Goal: Task Accomplishment & Management: Manage account settings

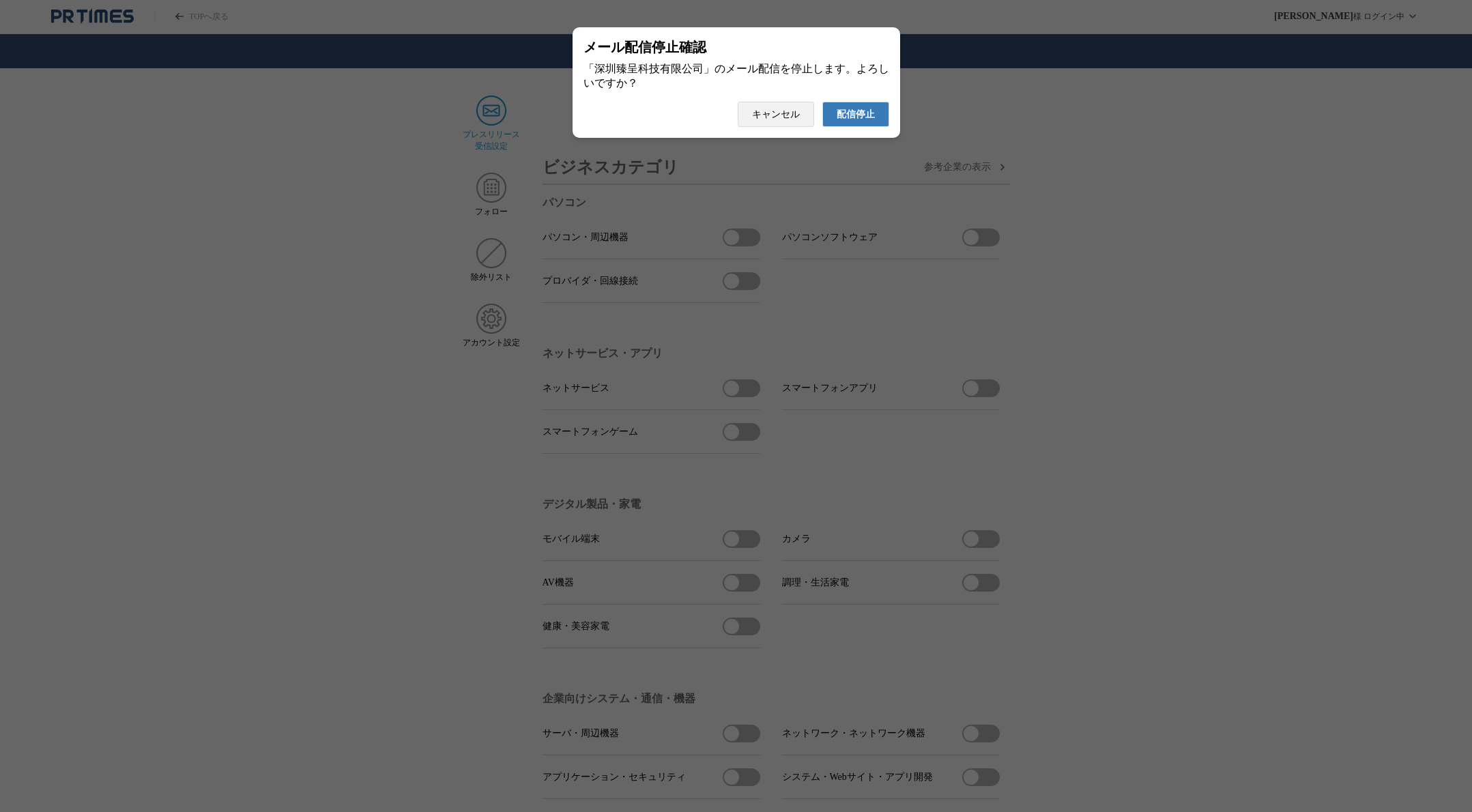
click at [858, 121] on span "配信停止" at bounding box center [855, 114] width 38 height 12
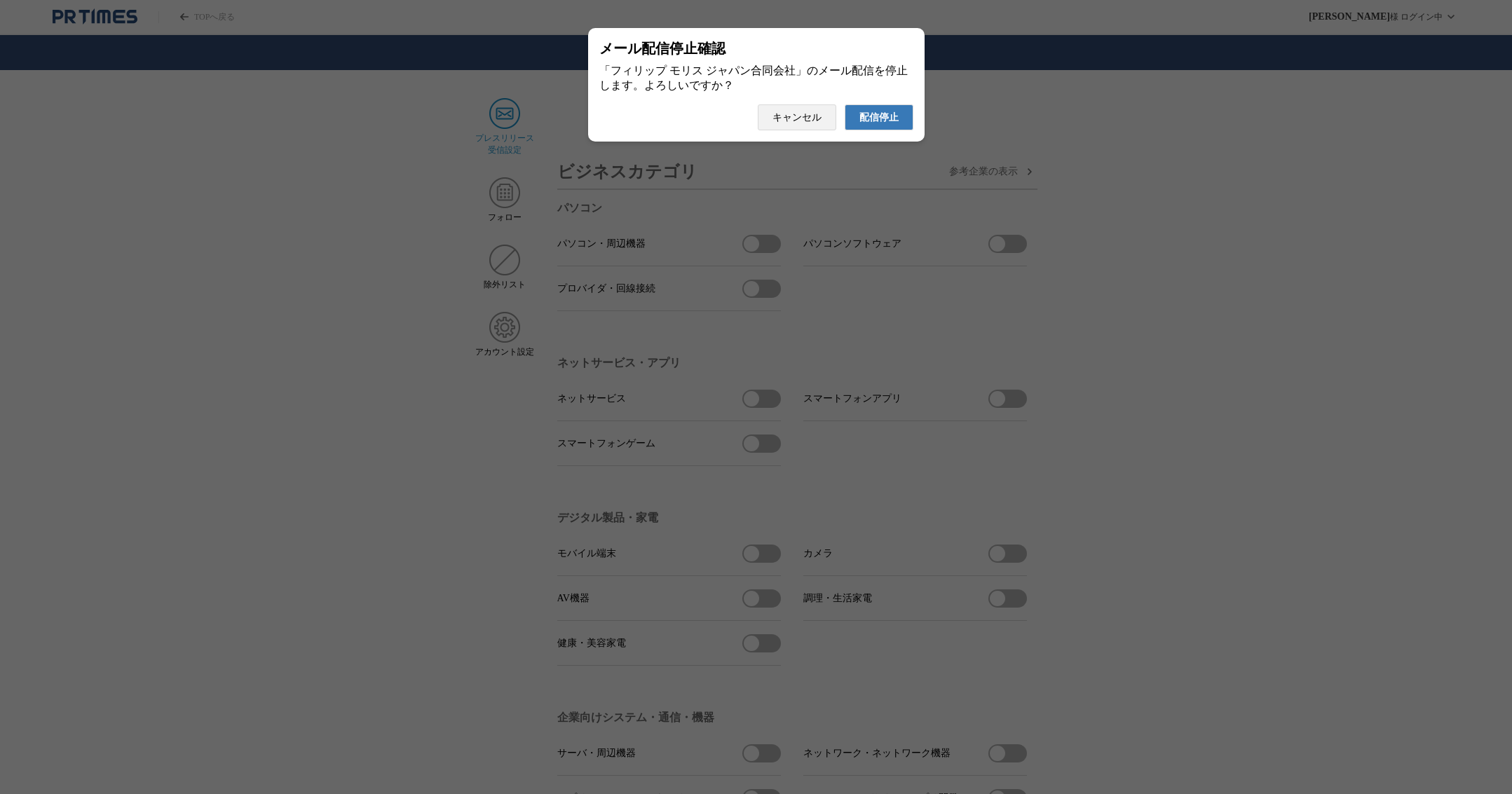
click at [869, 118] on span "配信停止" at bounding box center [878, 117] width 39 height 12
click at [898, 130] on button "配信停止" at bounding box center [879, 117] width 69 height 26
